Goal: Information Seeking & Learning: Check status

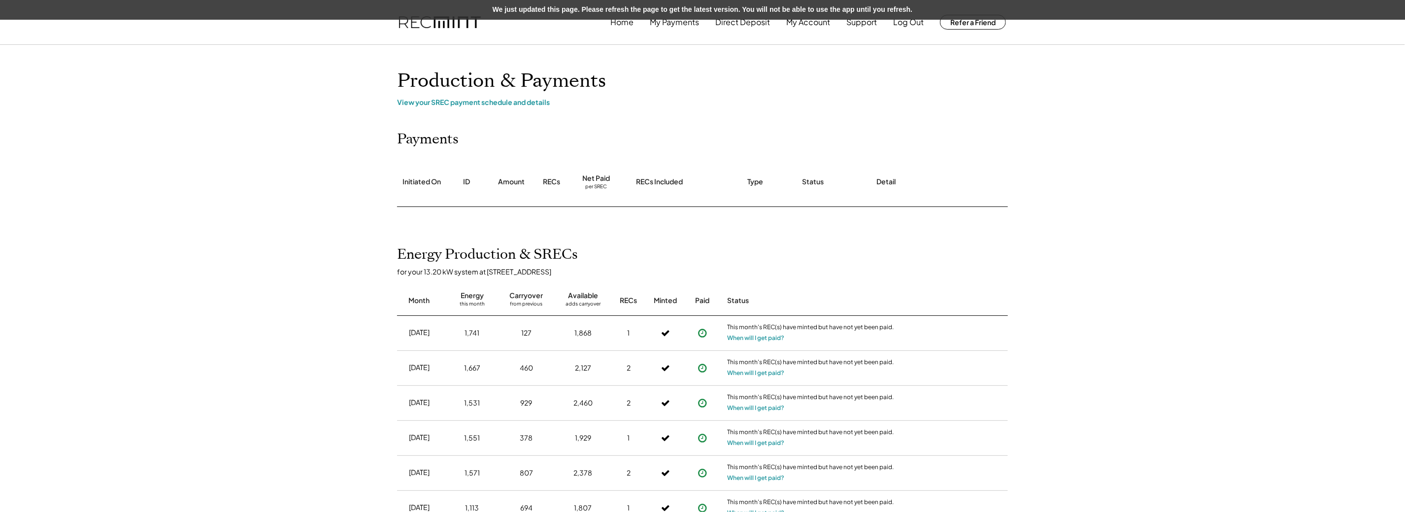
scroll to position [98, 0]
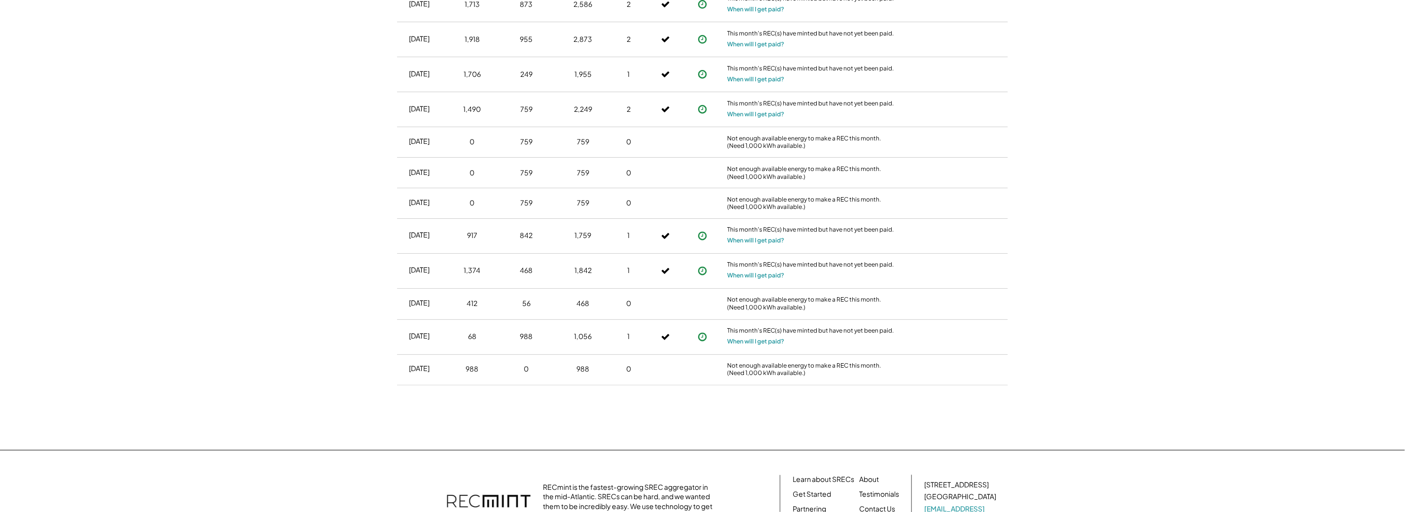
scroll to position [1299, 0]
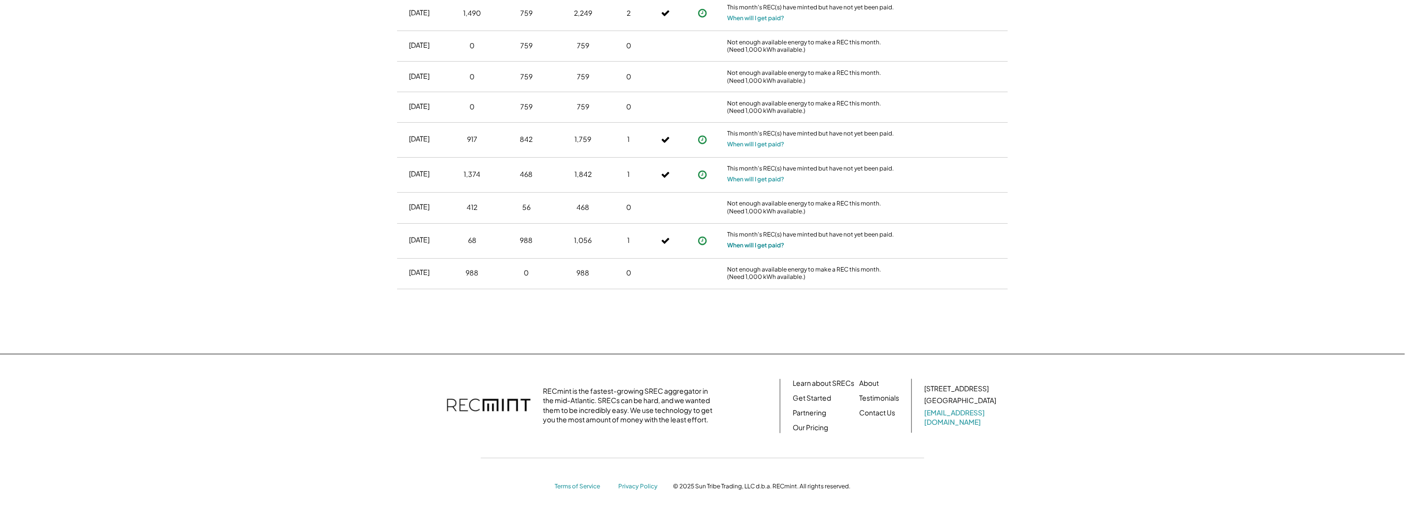
click at [771, 242] on button "When will I get paid?" at bounding box center [755, 246] width 57 height 10
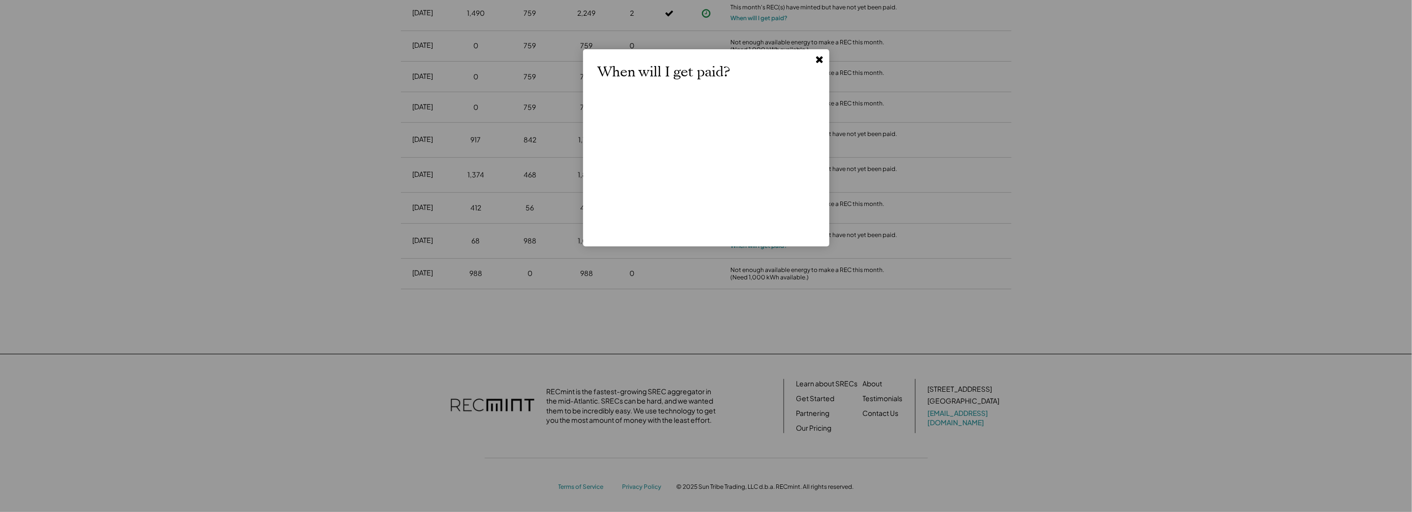
click at [817, 58] on use at bounding box center [819, 59] width 7 height 7
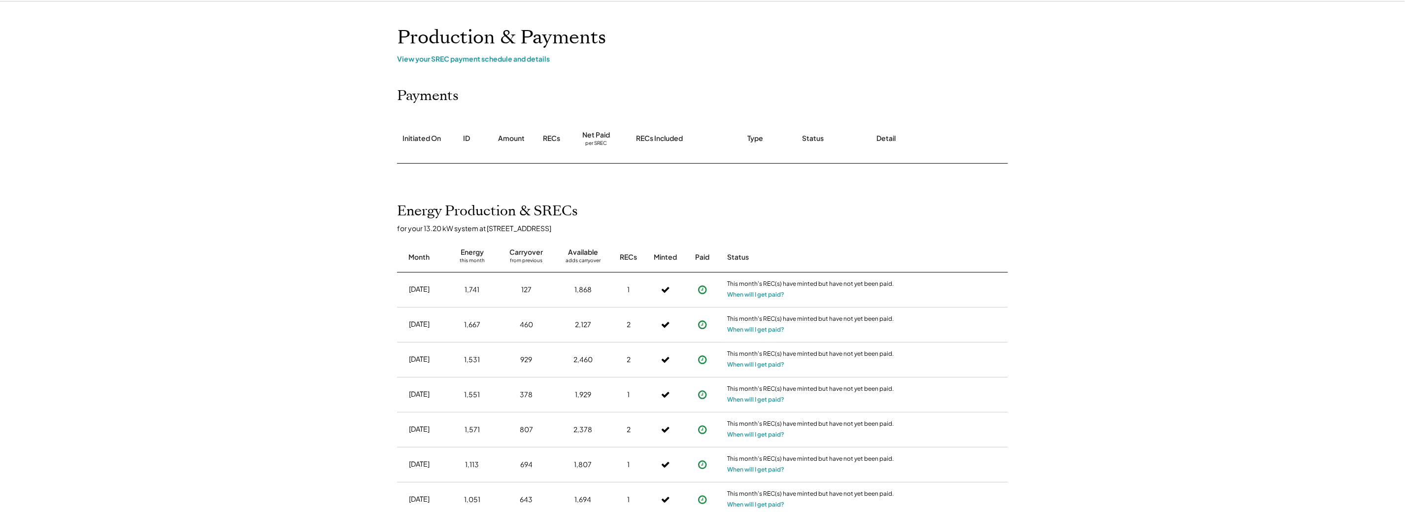
scroll to position [0, 0]
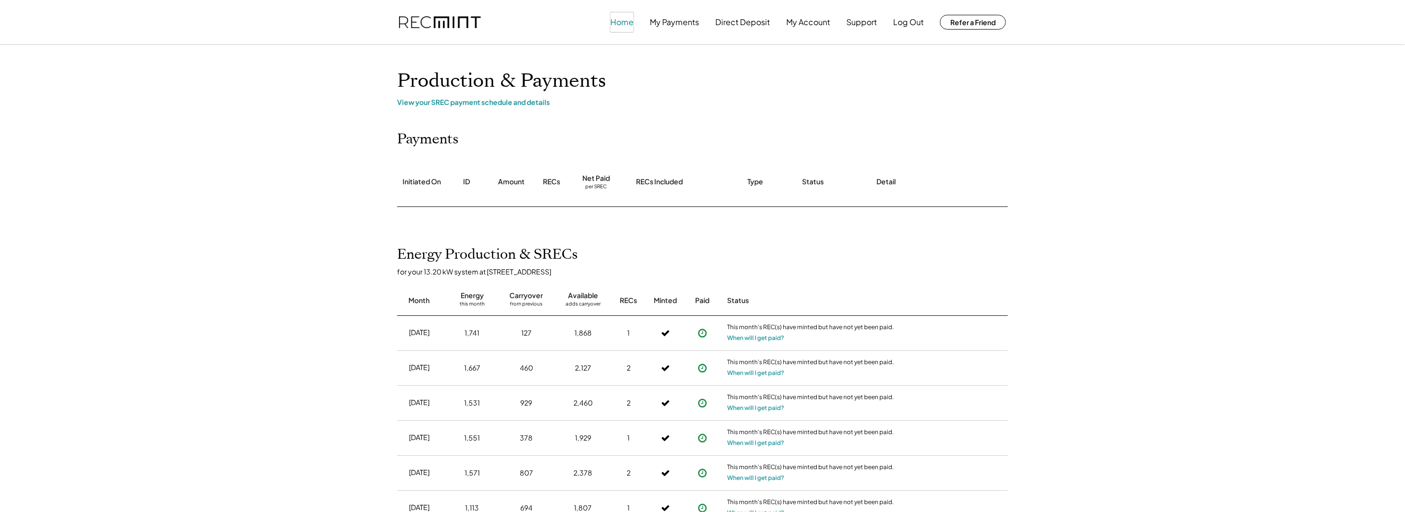
click at [620, 19] on button "Home" at bounding box center [621, 22] width 23 height 20
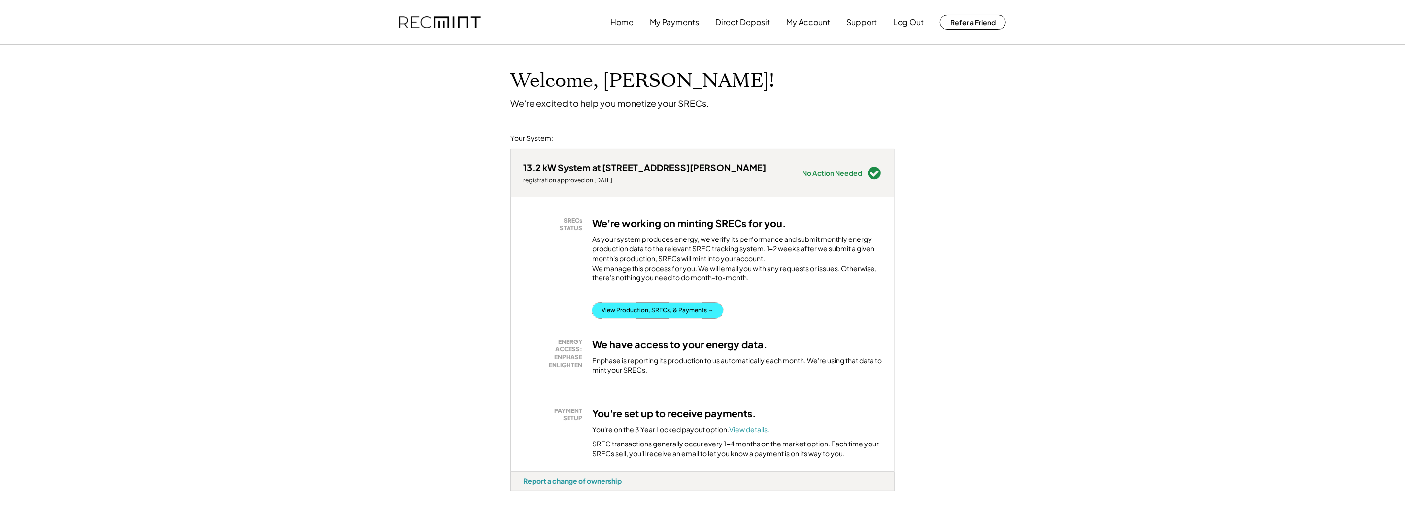
click at [671, 318] on button "View Production, SRECs, & Payments →" at bounding box center [657, 310] width 131 height 16
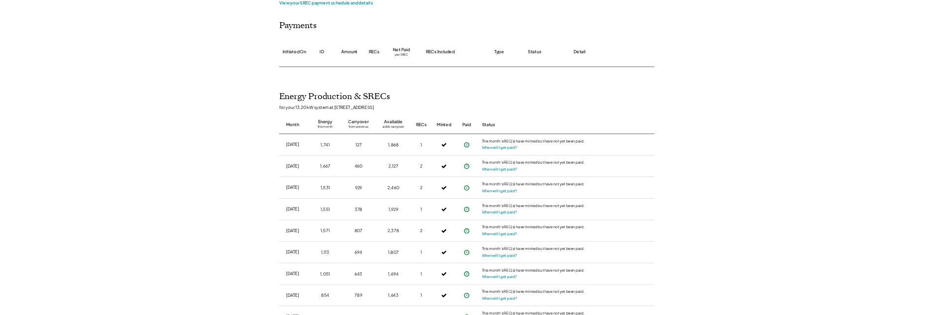
scroll to position [49, 0]
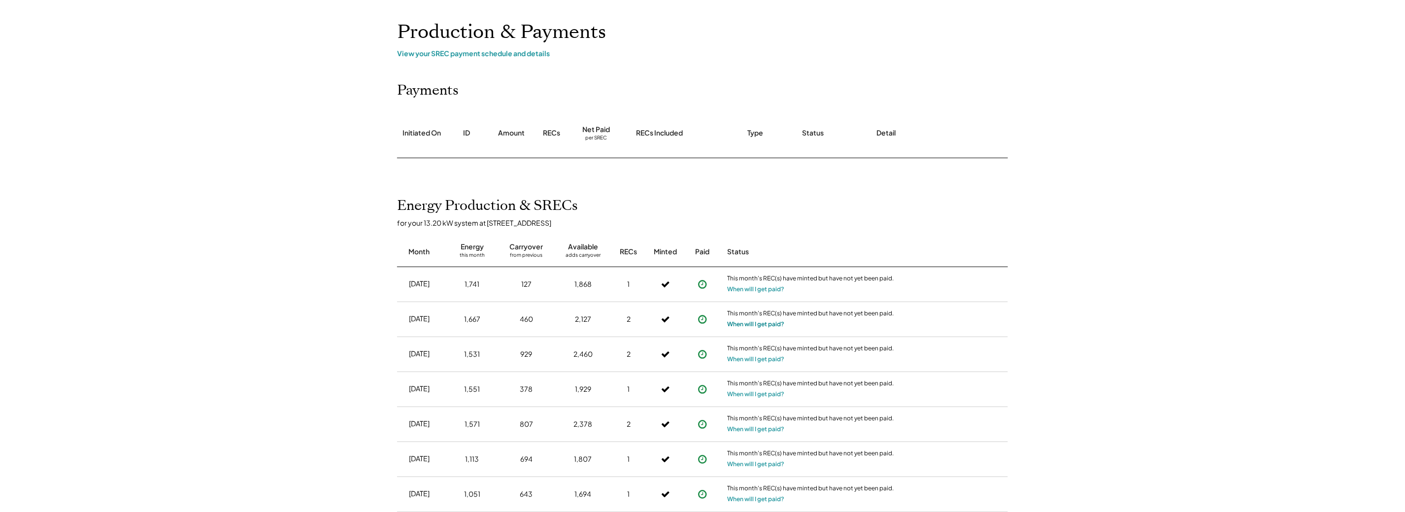
click at [757, 325] on button "When will I get paid?" at bounding box center [755, 324] width 57 height 10
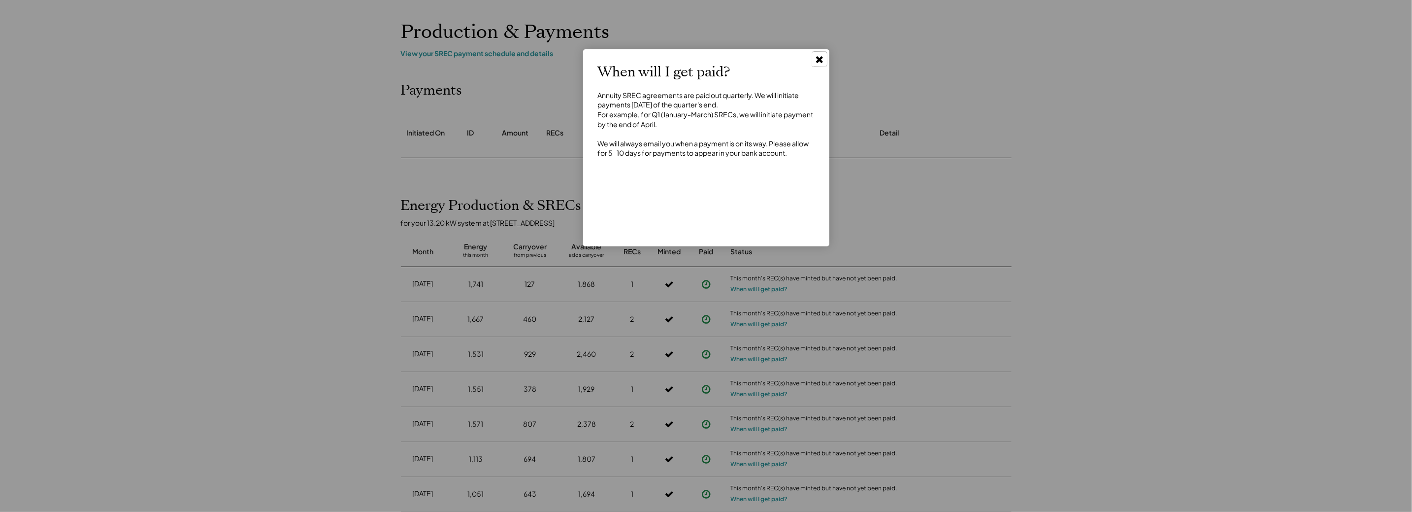
click at [817, 60] on icon at bounding box center [820, 59] width 10 height 10
